Goal: Information Seeking & Learning: Learn about a topic

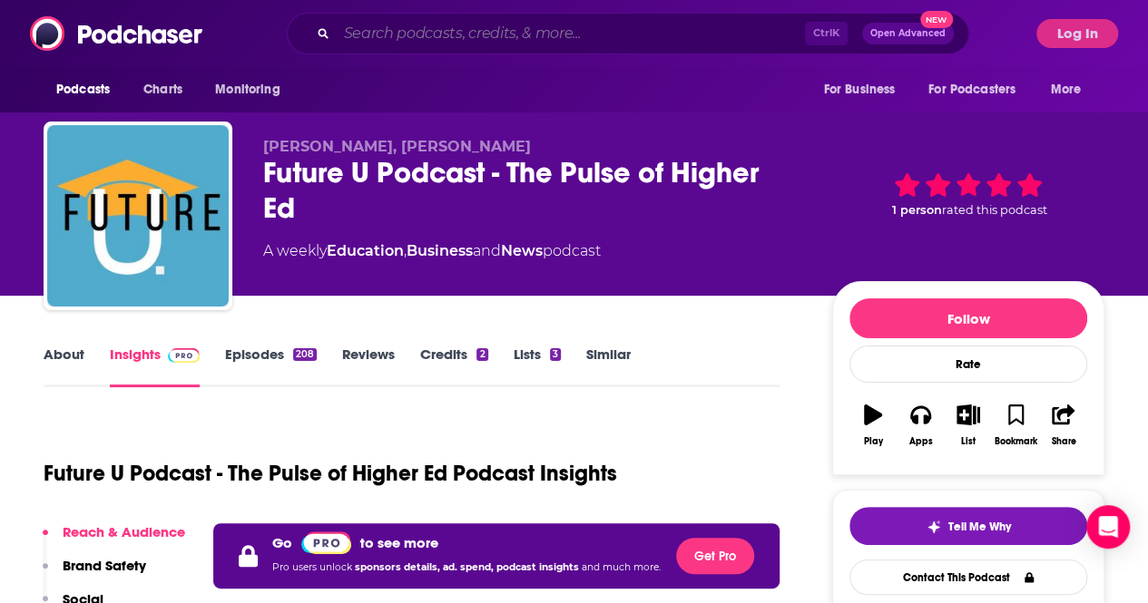
click at [408, 36] on input "Search podcasts, credits, & more..." at bounding box center [571, 33] width 468 height 29
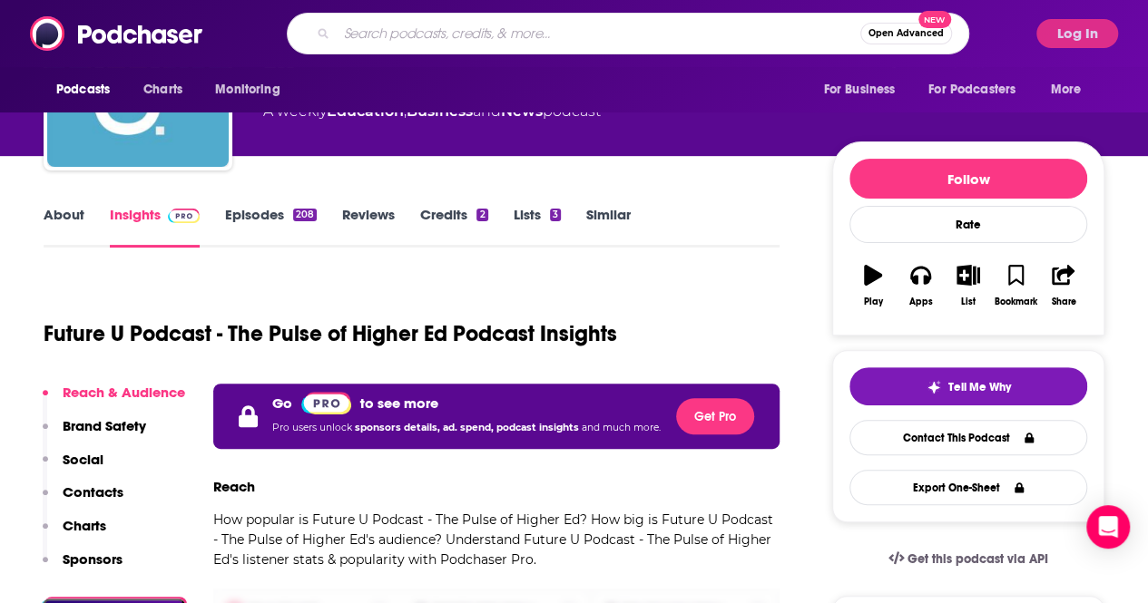
scroll to position [454, 0]
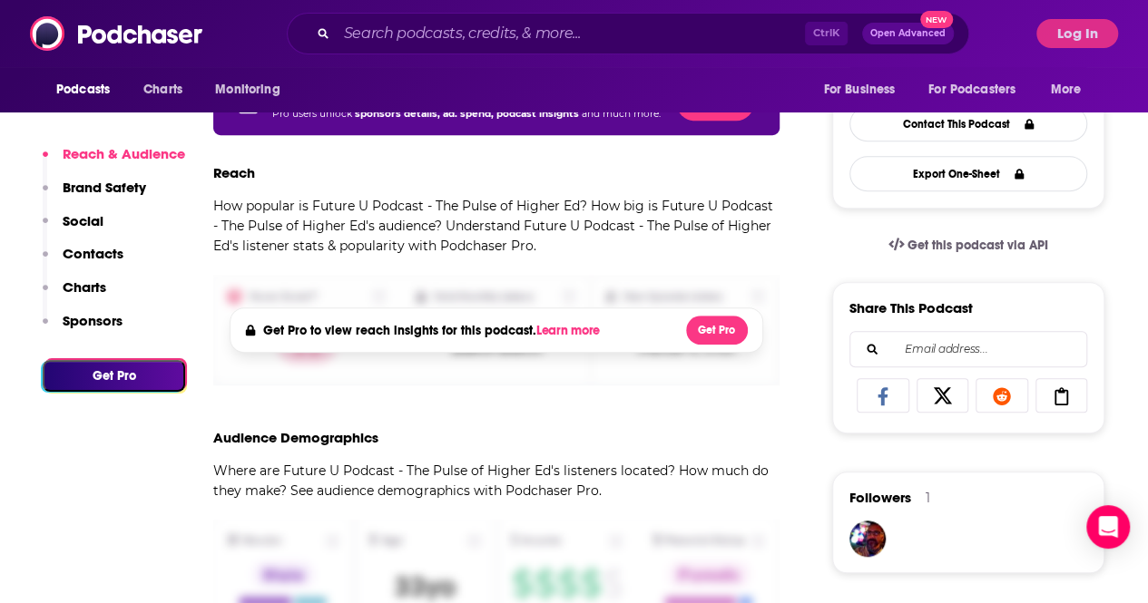
click at [1087, 18] on div "Podcasts Charts Monitoring Ctrl K Open Advanced New For Business For Podcasters…" at bounding box center [574, 33] width 1148 height 67
click at [1092, 32] on button "Log In" at bounding box center [1077, 33] width 82 height 29
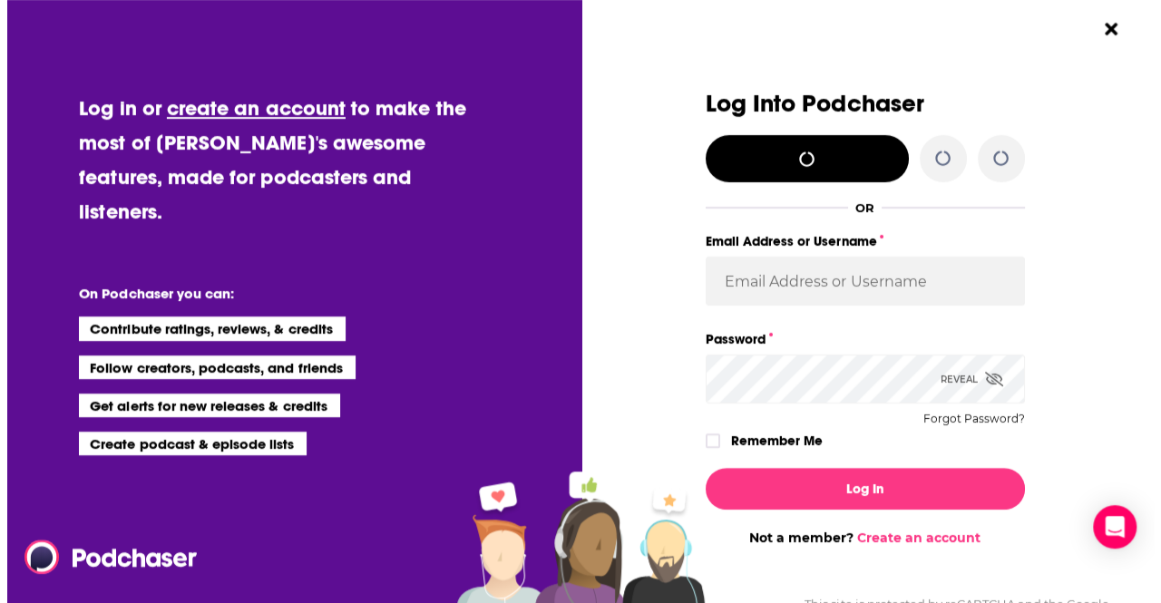
scroll to position [0, 0]
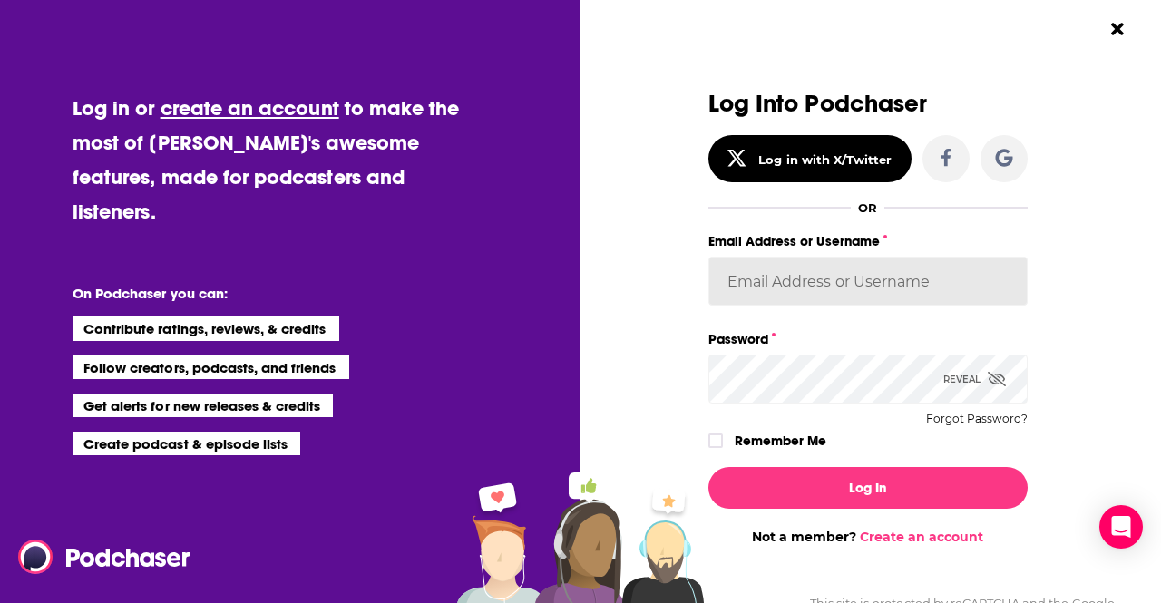
type input "AriFortierPr"
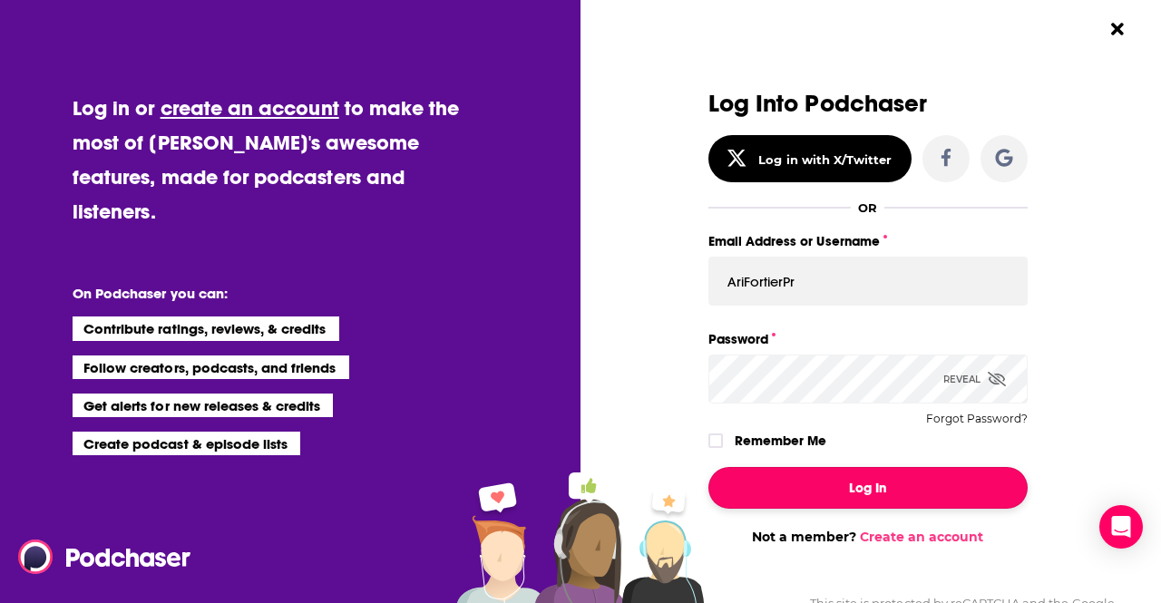
click at [809, 483] on button "Log In" at bounding box center [868, 488] width 319 height 42
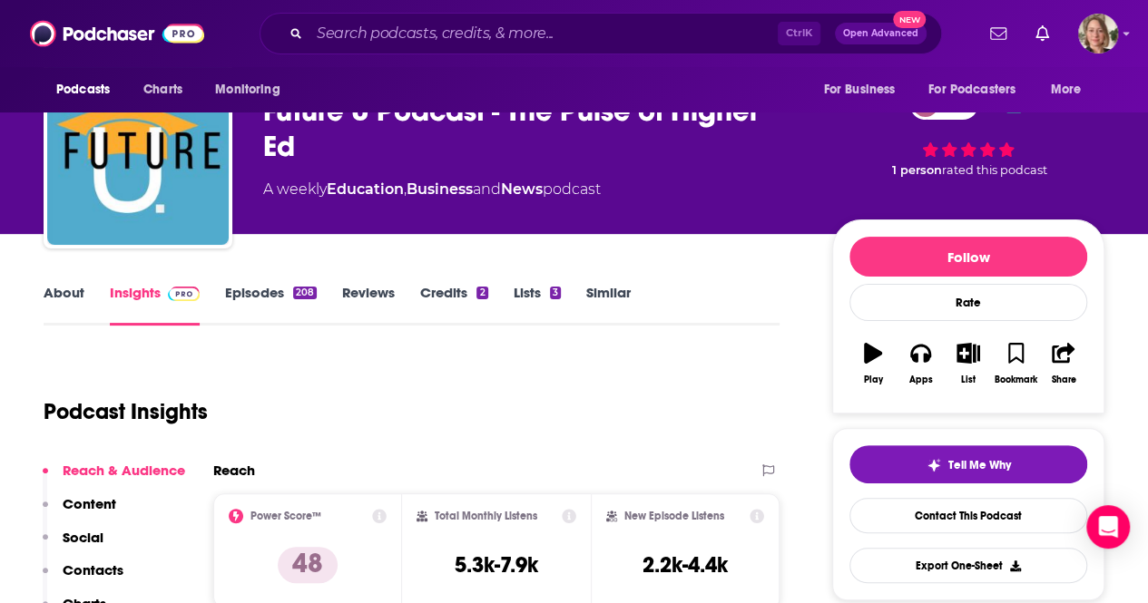
scroll to position [91, 0]
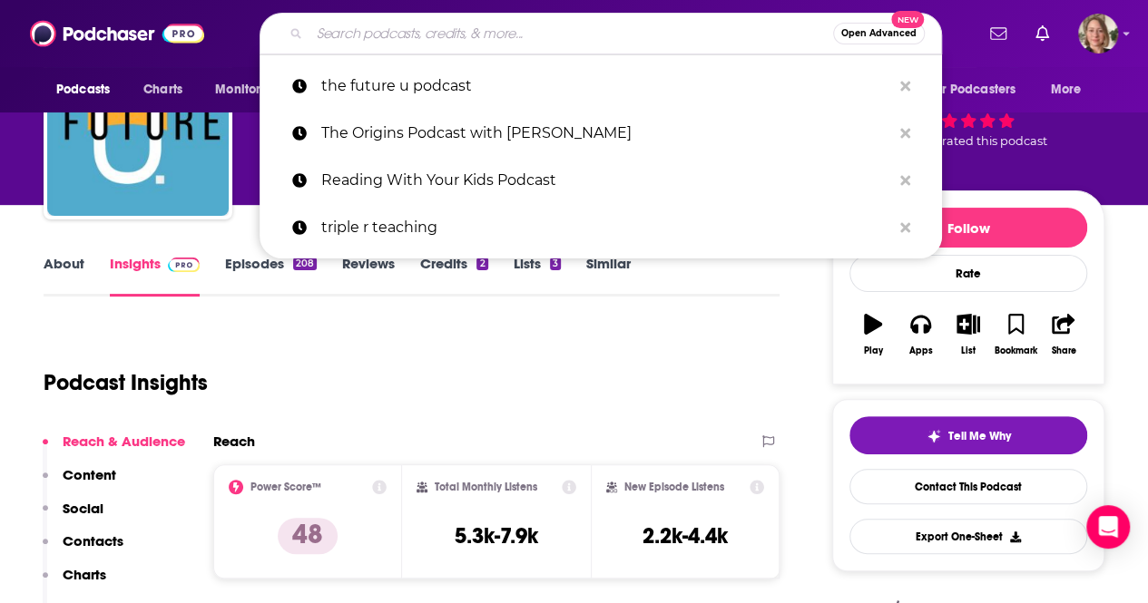
click at [515, 27] on input "Search podcasts, credits, & more..." at bounding box center [571, 33] width 524 height 29
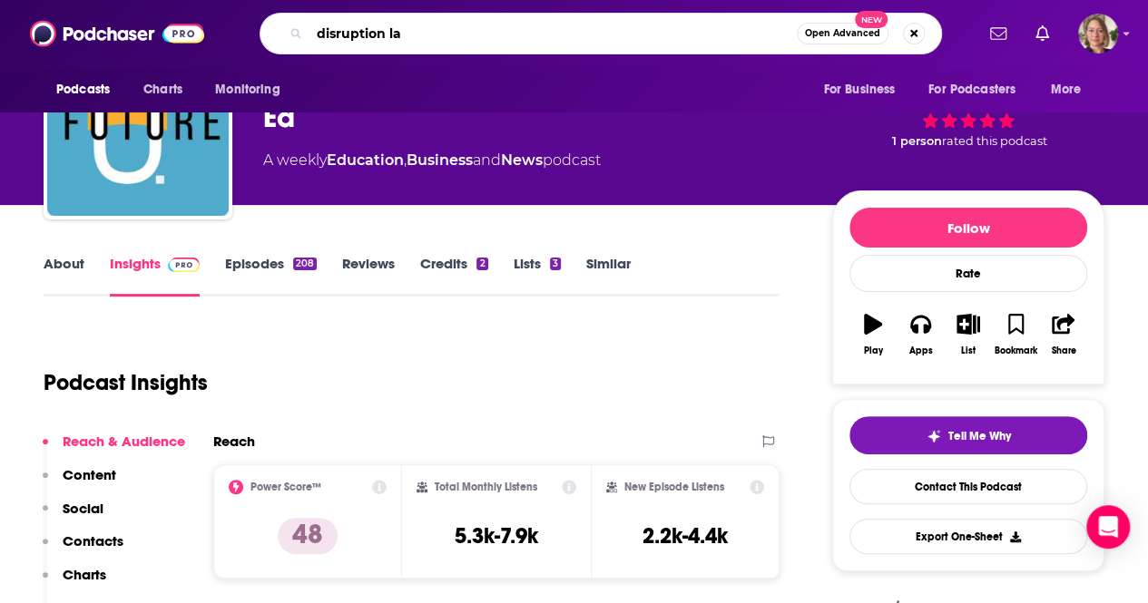
type input "disruption lab"
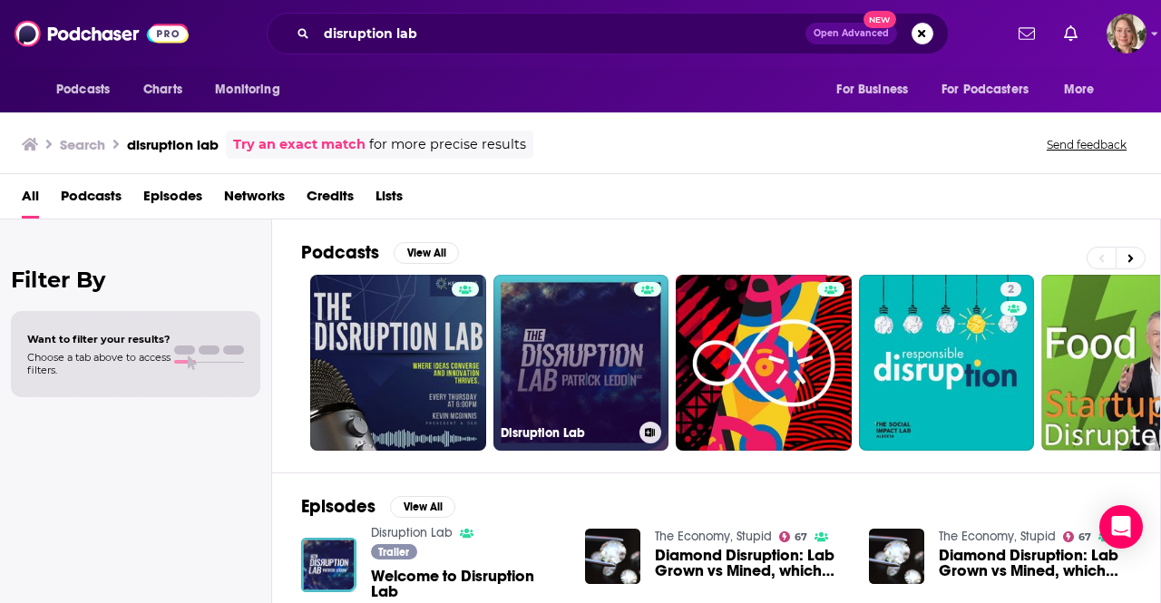
click at [588, 378] on link "Disruption Lab" at bounding box center [582, 363] width 176 height 176
